Goal: Use online tool/utility

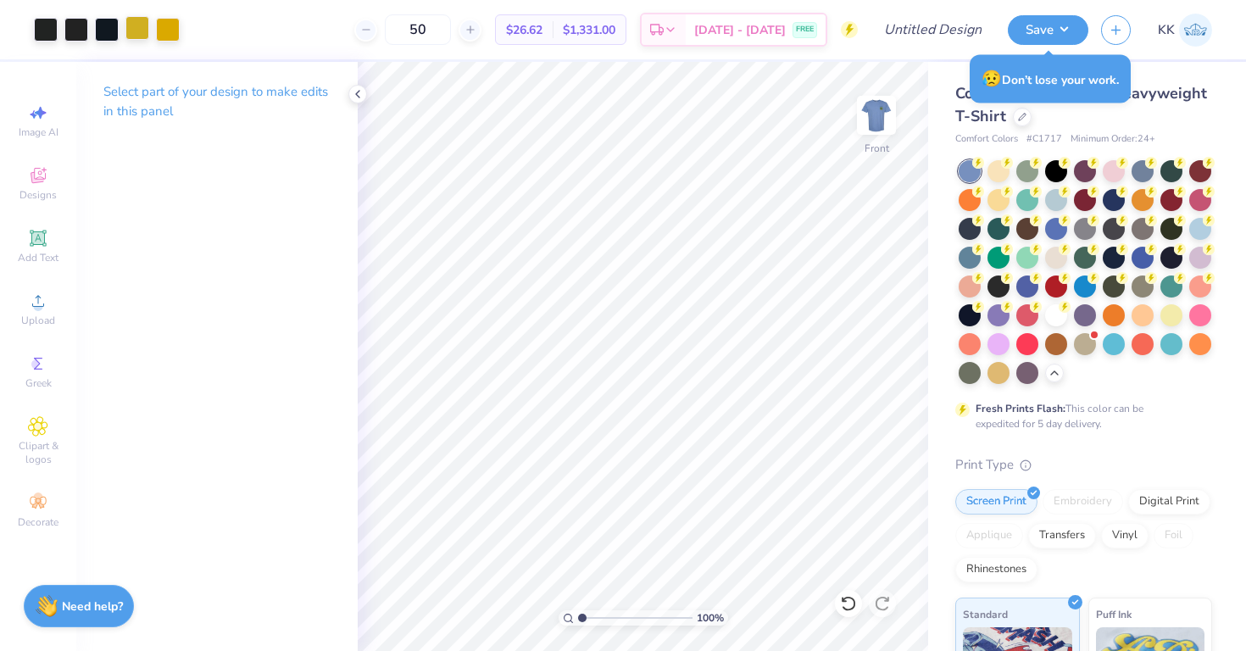
click at [140, 30] on div at bounding box center [137, 28] width 24 height 24
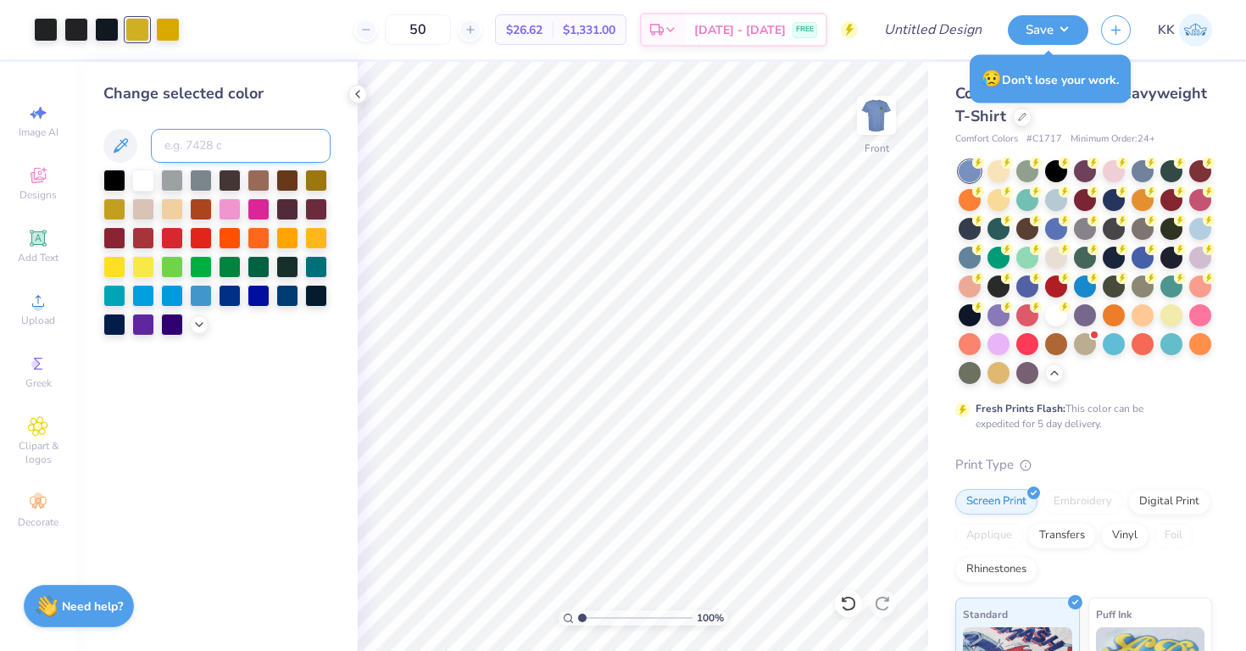
click at [184, 142] on input at bounding box center [241, 146] width 180 height 34
type input "110"
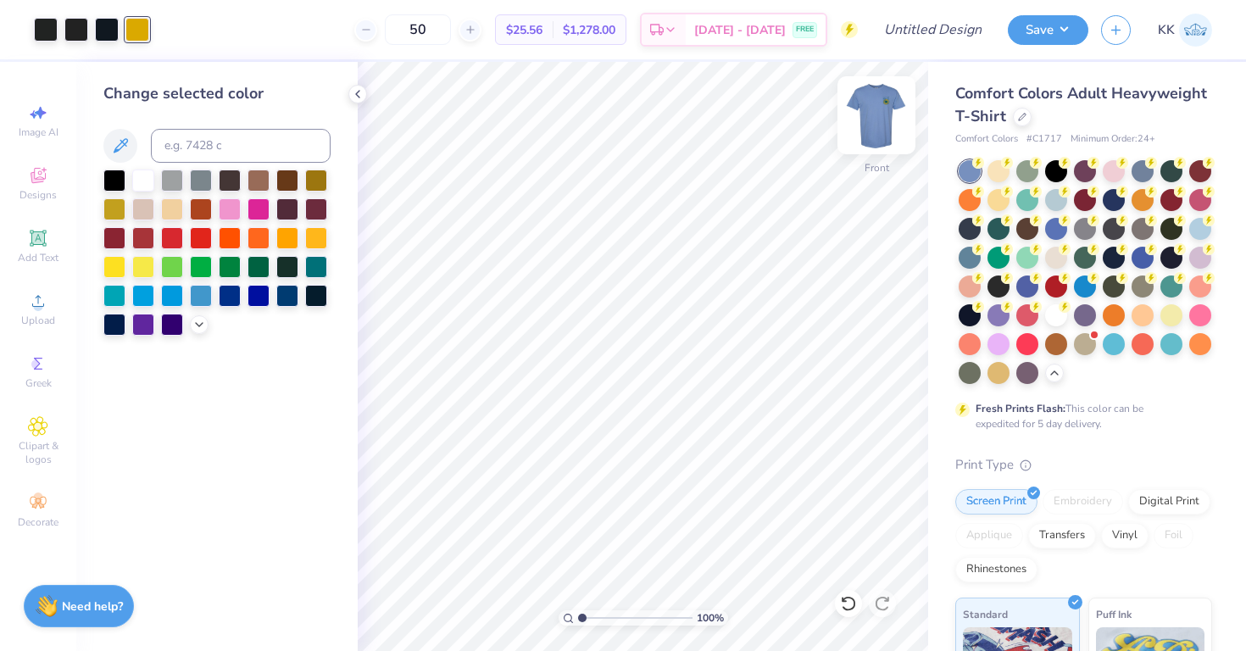
click at [878, 137] on img at bounding box center [877, 115] width 68 height 68
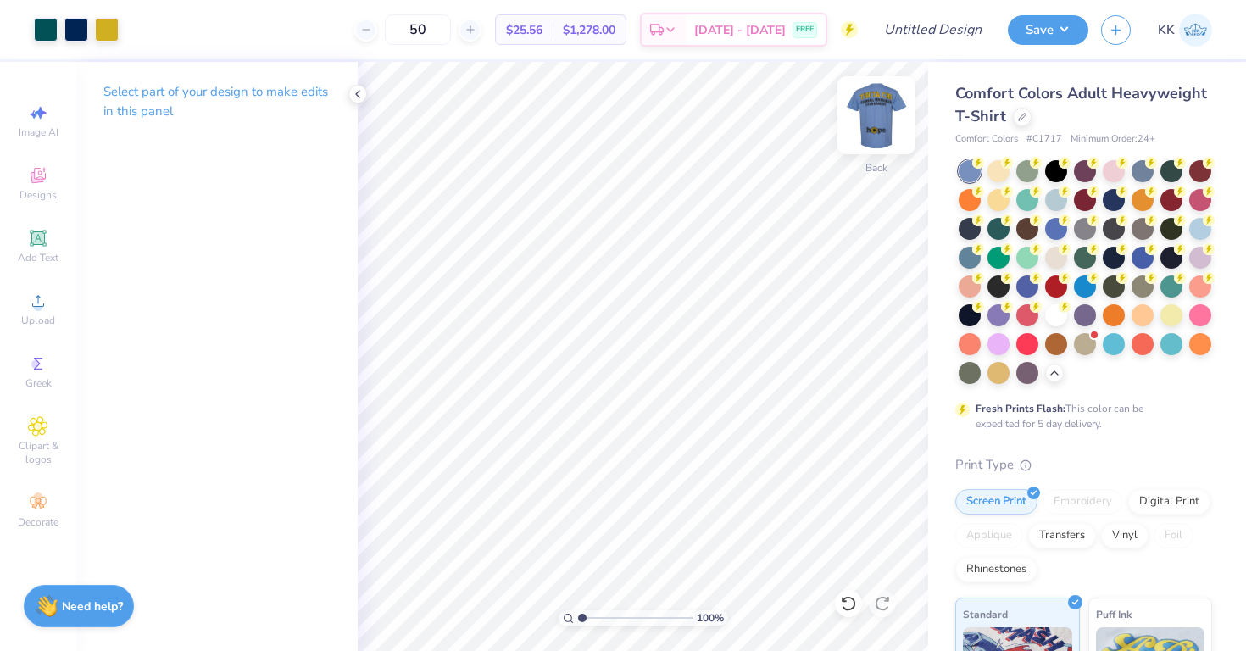
click at [877, 132] on img at bounding box center [877, 115] width 68 height 68
click at [42, 34] on div at bounding box center [46, 28] width 24 height 24
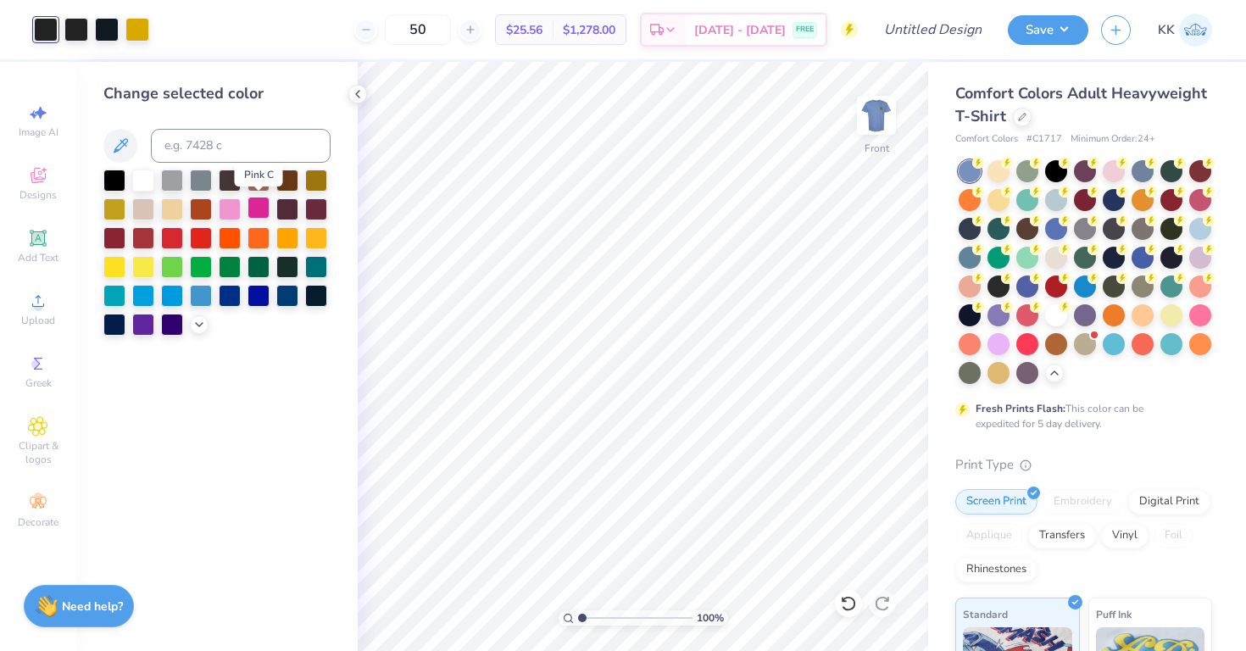
click at [261, 203] on div at bounding box center [259, 208] width 22 height 22
click at [845, 601] on icon at bounding box center [844, 599] width 3 height 3
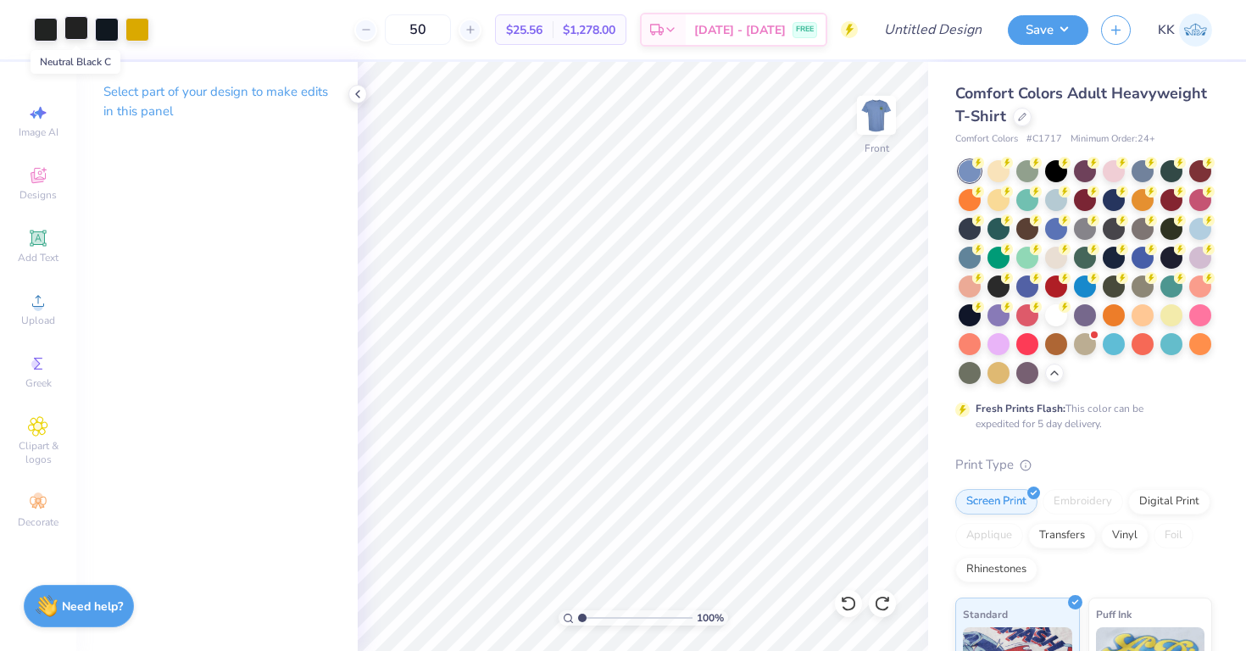
click at [71, 31] on div at bounding box center [76, 28] width 24 height 24
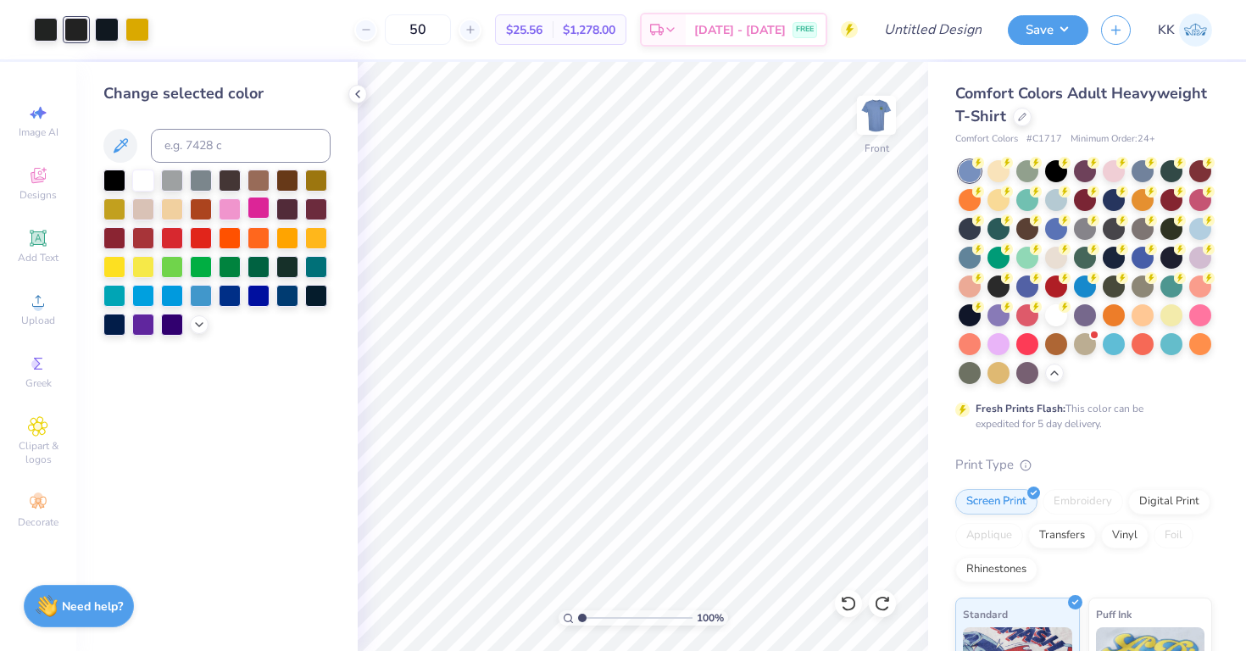
click at [267, 214] on div at bounding box center [259, 208] width 22 height 22
click at [850, 615] on div at bounding box center [848, 603] width 27 height 27
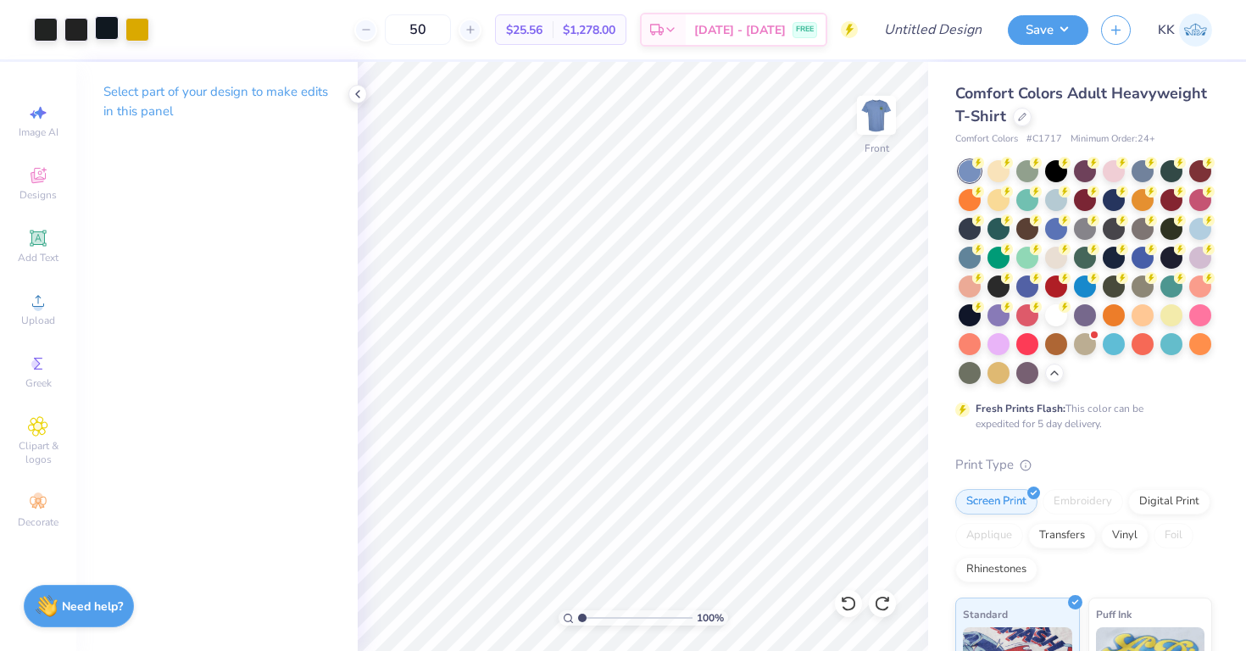
click at [111, 26] on div at bounding box center [107, 28] width 24 height 24
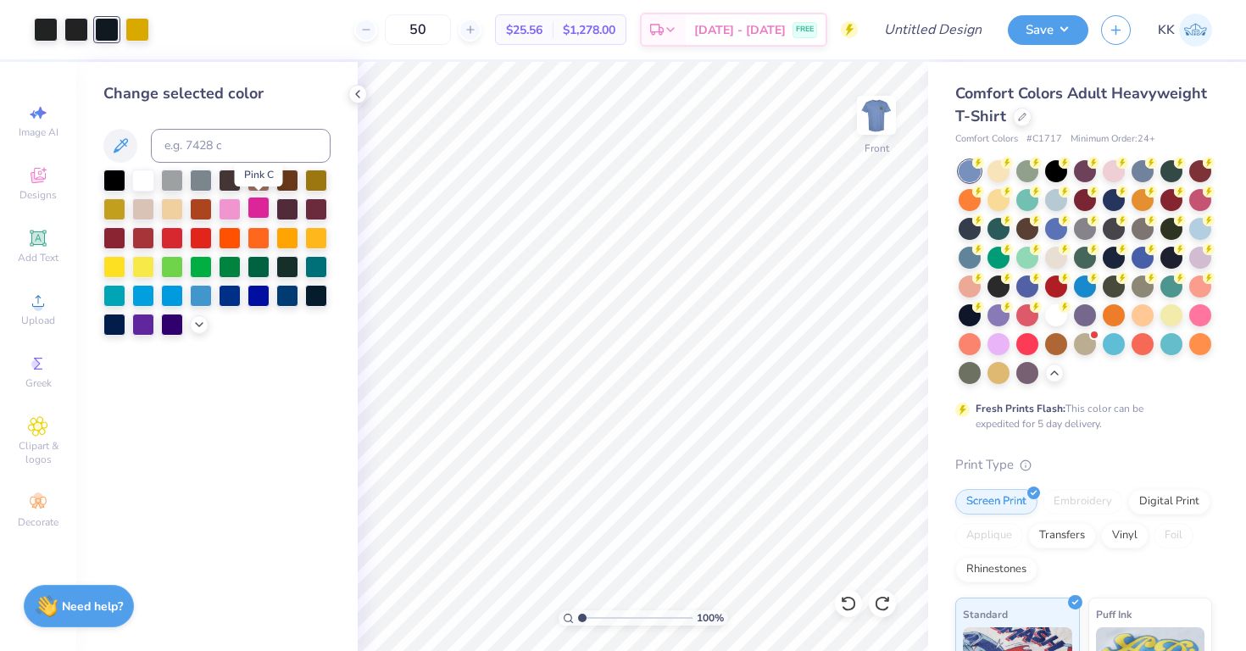
click at [259, 211] on div at bounding box center [259, 208] width 22 height 22
click at [848, 607] on icon at bounding box center [848, 603] width 17 height 17
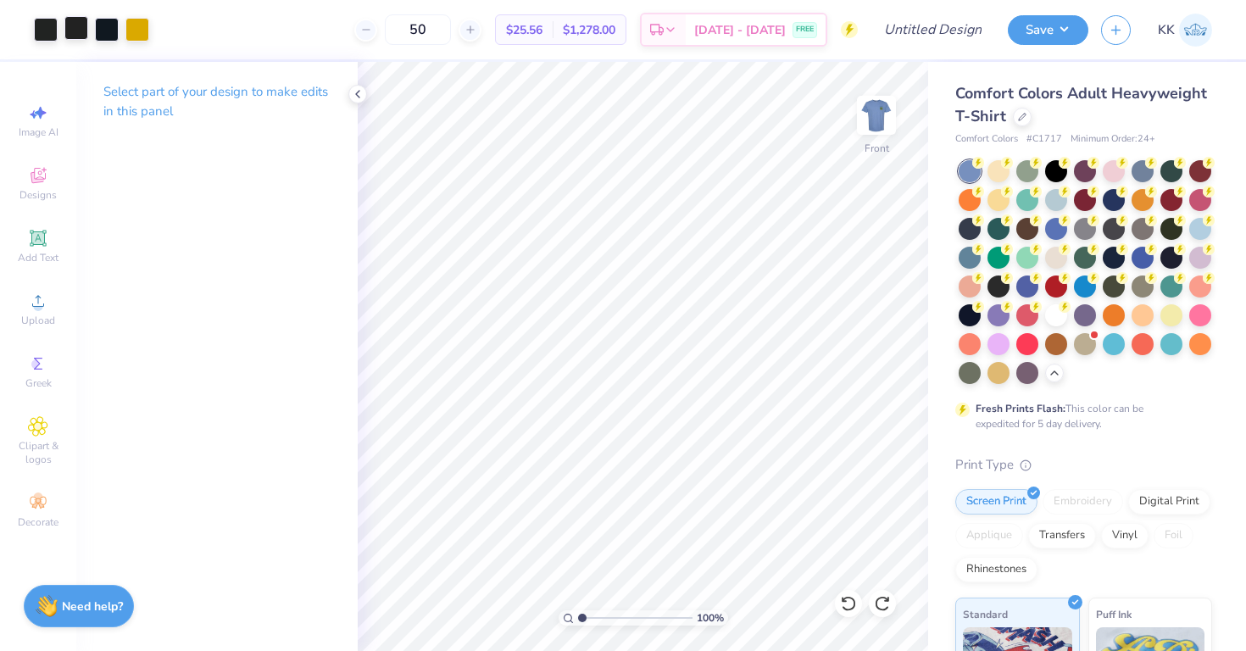
click at [81, 31] on div at bounding box center [76, 28] width 24 height 24
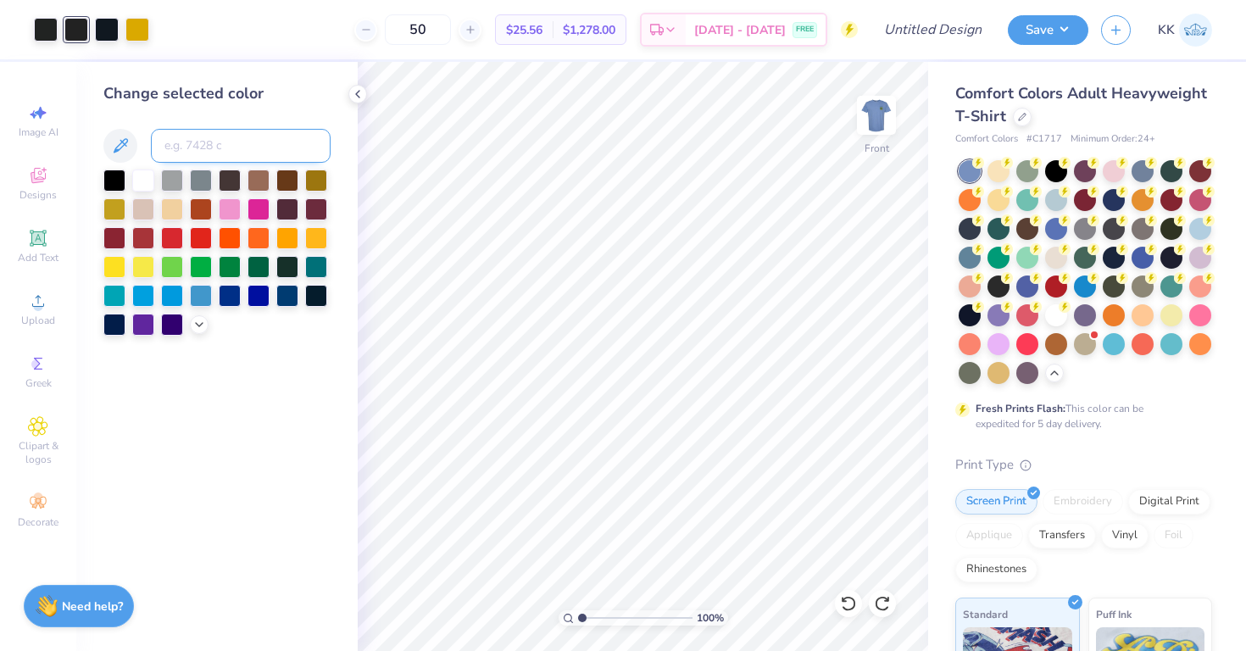
click at [213, 137] on input at bounding box center [241, 146] width 180 height 34
type input "419"
click at [64, 36] on div at bounding box center [76, 28] width 24 height 24
click at [197, 150] on input at bounding box center [241, 146] width 180 height 34
type input "419"
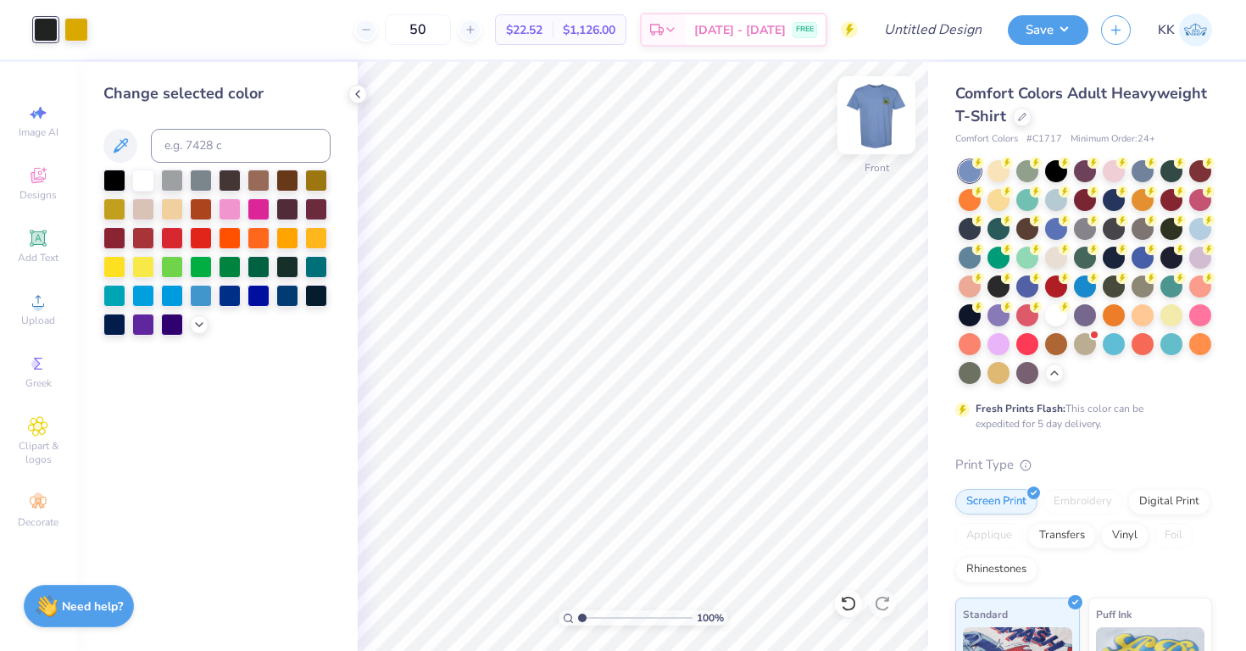
click at [888, 125] on img at bounding box center [877, 115] width 68 height 68
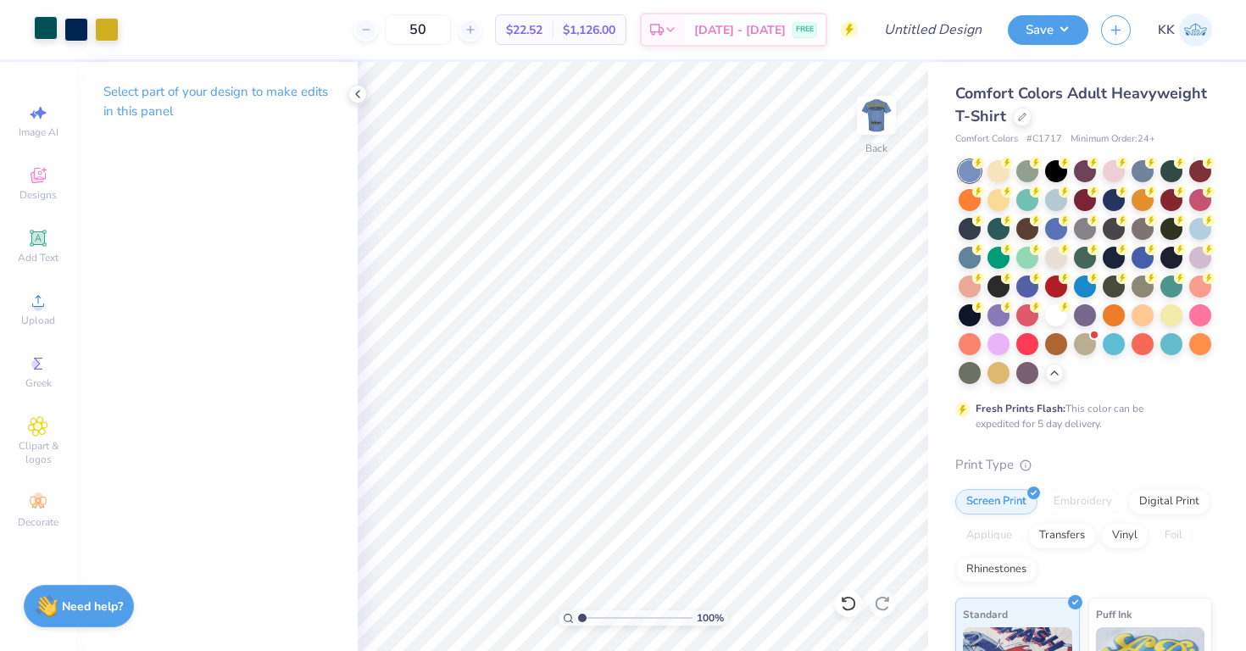
click at [48, 33] on div at bounding box center [46, 28] width 24 height 24
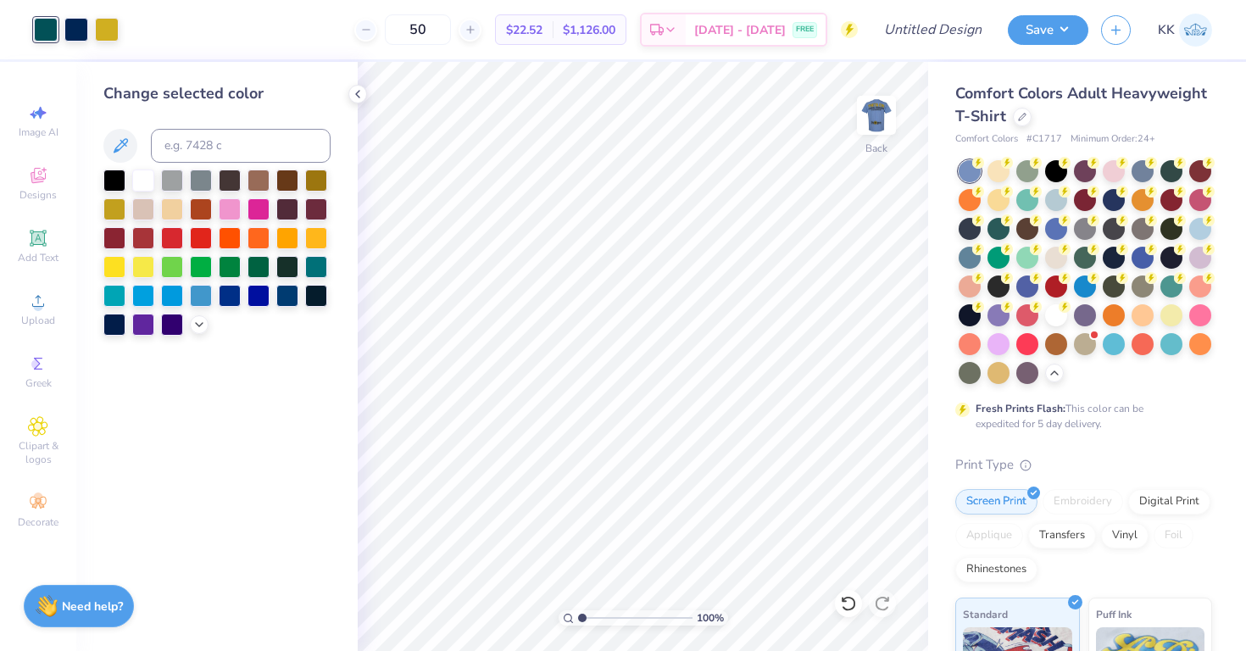
click at [200, 125] on div "Change selected color" at bounding box center [216, 209] width 227 height 254
click at [200, 147] on input at bounding box center [241, 146] width 180 height 34
type input "419"
click at [77, 25] on div at bounding box center [76, 28] width 24 height 24
click at [200, 149] on input at bounding box center [241, 146] width 180 height 34
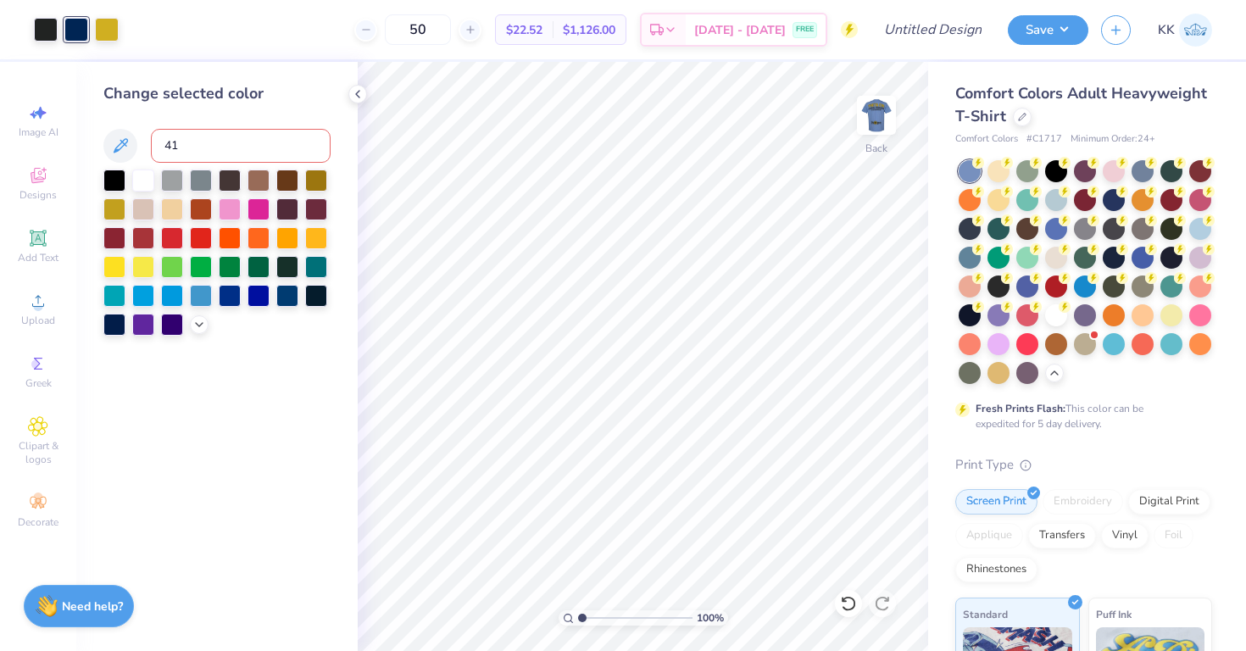
type input "419"
click at [886, 115] on img at bounding box center [877, 115] width 68 height 68
click at [56, 100] on div "Image AI" at bounding box center [37, 121] width 59 height 50
select select "4"
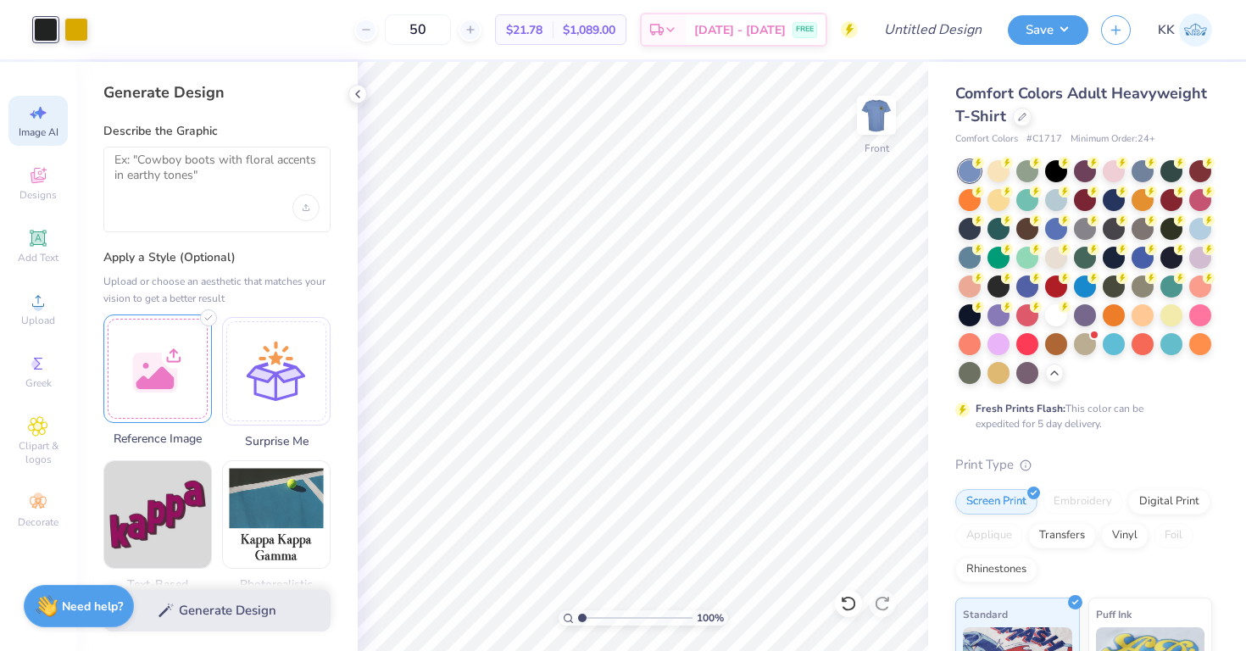
click at [155, 375] on div at bounding box center [157, 369] width 109 height 109
select select "4"
click at [231, 160] on textarea at bounding box center [216, 174] width 205 height 42
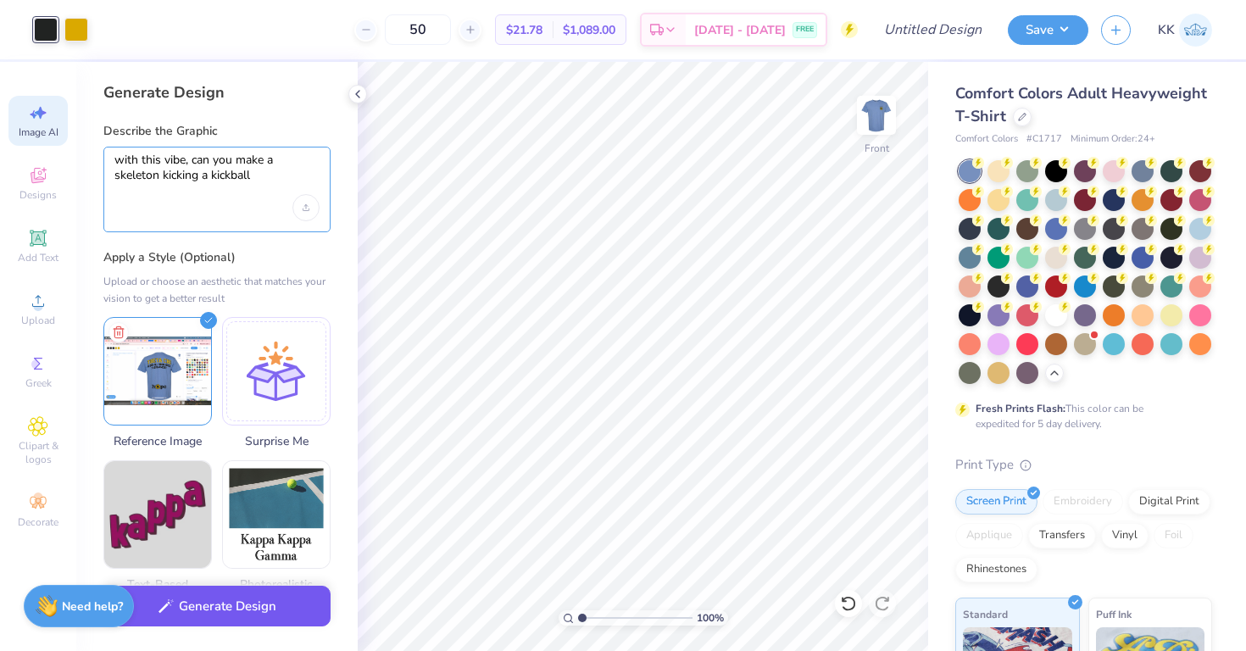
type textarea "with this vibe, can you make a skeleton kicking a kickball"
click at [244, 617] on button "Generate Design" at bounding box center [216, 607] width 227 height 42
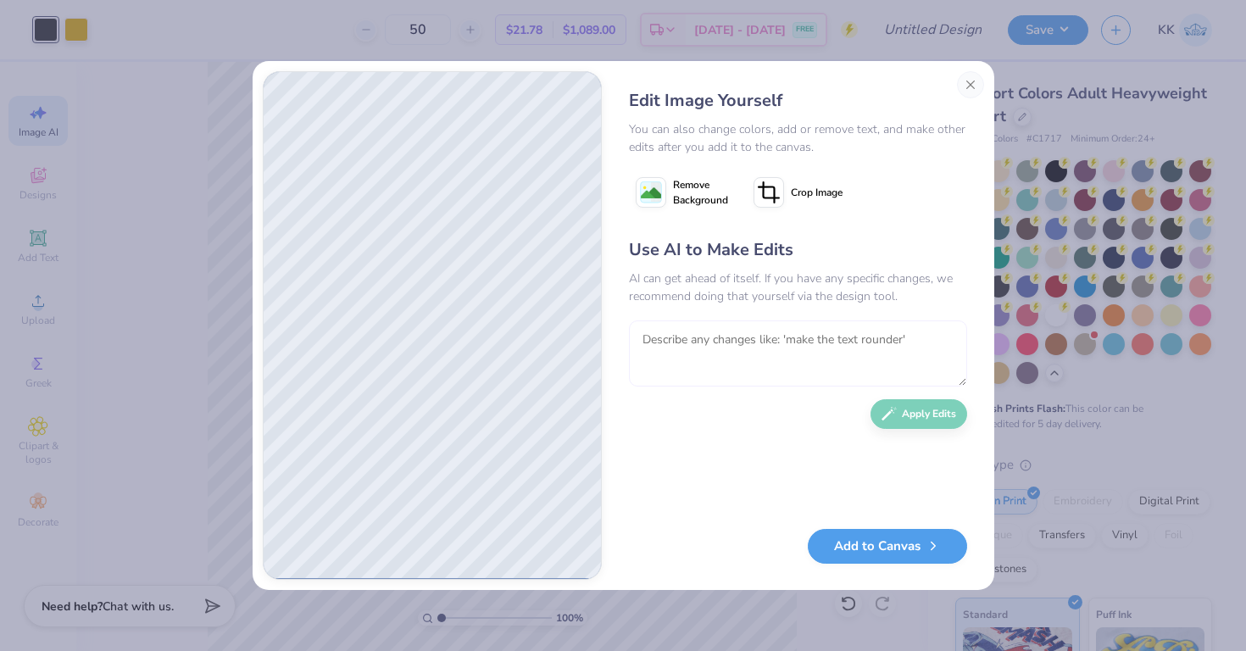
click at [763, 337] on textarea at bounding box center [798, 353] width 338 height 66
type textarea "make it more similar to the vibe. it should be clearly hitting a kitck"
